Goal: Task Accomplishment & Management: Complete application form

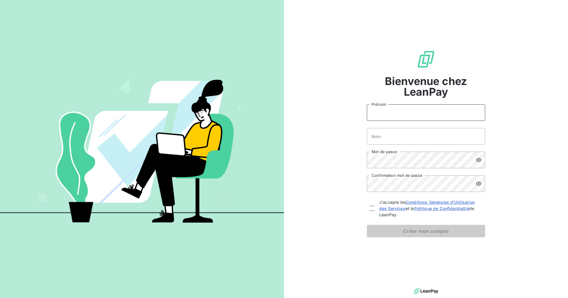
click at [408, 111] on input "Prénom" at bounding box center [426, 112] width 118 height 17
type input "[PERSON_NAME]"
click at [399, 134] on input "Nom" at bounding box center [426, 136] width 118 height 17
type input "TAMBAZA"
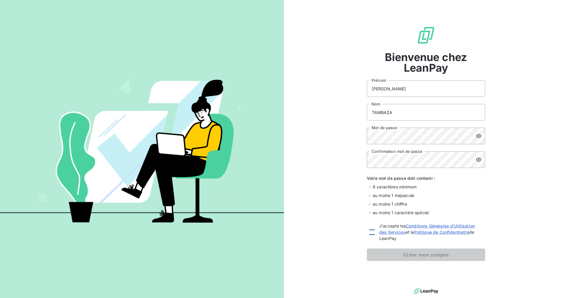
click at [373, 233] on div at bounding box center [371, 231] width 5 height 5
checkbox input "true"
click at [415, 250] on button "Créer mon compte" at bounding box center [426, 254] width 118 height 12
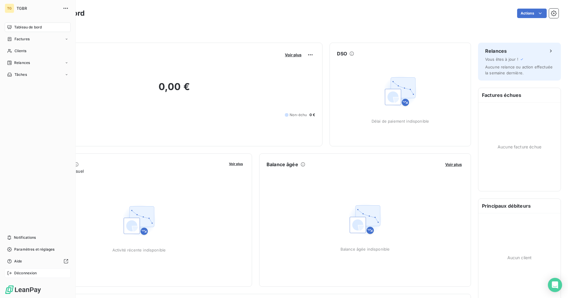
click at [24, 272] on span "Déconnexion" at bounding box center [25, 272] width 23 height 5
